Goal: Task Accomplishment & Management: Manage account settings

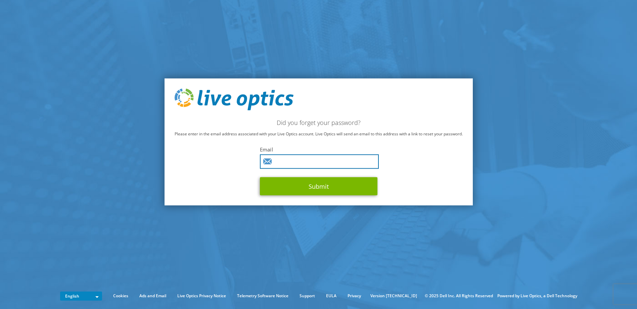
click at [288, 158] on input "text" at bounding box center [319, 161] width 119 height 14
type input "seth.ymker@cdwg.com"
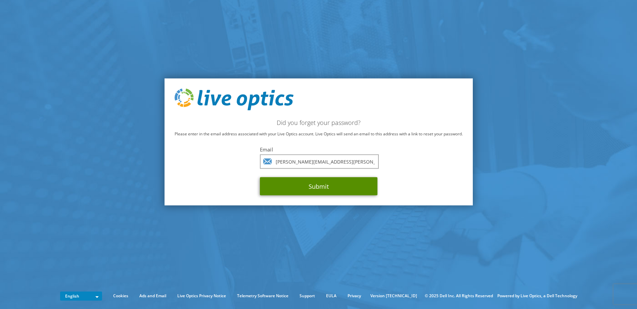
click at [309, 183] on button "Submit" at bounding box center [319, 186] width 118 height 18
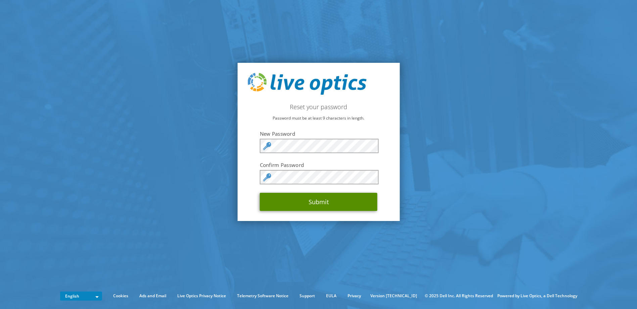
click at [311, 205] on button "Submit" at bounding box center [319, 202] width 118 height 18
